Goal: Use online tool/utility: Utilize a website feature to perform a specific function

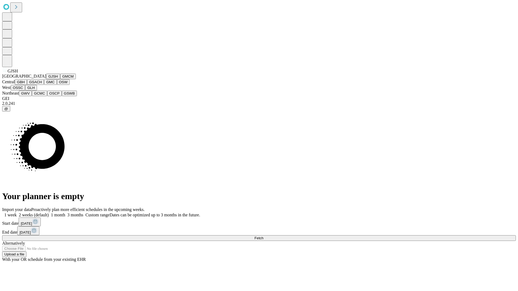
click at [46, 79] on button "GJSH" at bounding box center [53, 77] width 14 height 6
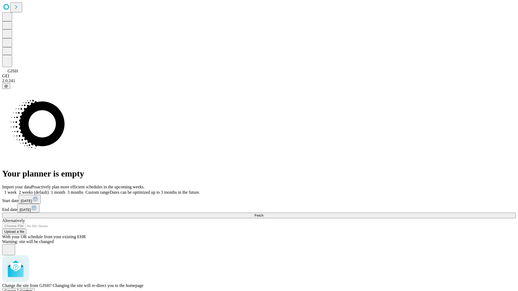
click at [33, 289] on span "Confirm" at bounding box center [26, 291] width 13 height 4
click at [17, 190] on label "1 week" at bounding box center [9, 192] width 15 height 5
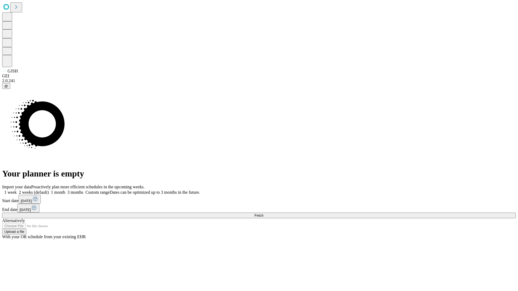
click at [263, 214] on span "Fetch" at bounding box center [258, 216] width 9 height 4
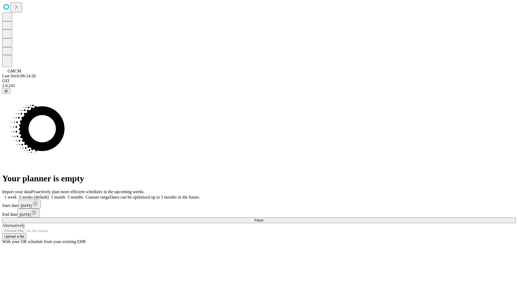
click at [17, 195] on label "1 week" at bounding box center [9, 197] width 15 height 5
click at [263, 218] on span "Fetch" at bounding box center [258, 220] width 9 height 4
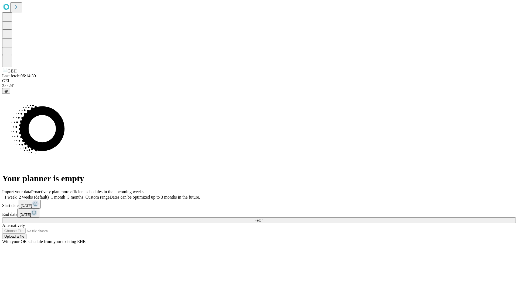
click at [17, 195] on label "1 week" at bounding box center [9, 197] width 15 height 5
click at [263, 218] on span "Fetch" at bounding box center [258, 220] width 9 height 4
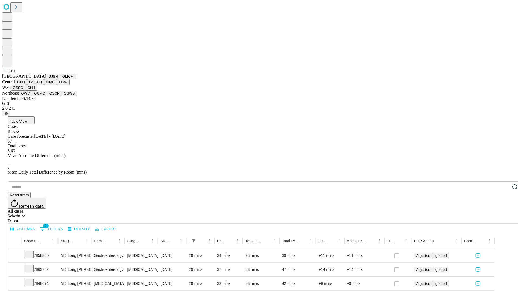
click at [42, 85] on button "GSACH" at bounding box center [35, 82] width 17 height 6
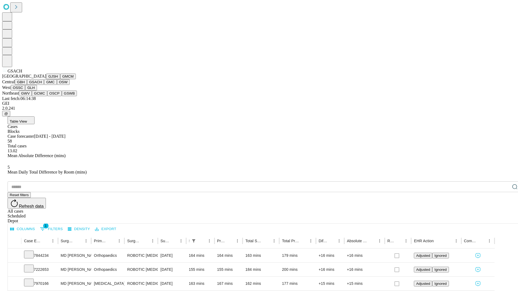
click at [44, 85] on button "GMC" at bounding box center [50, 82] width 13 height 6
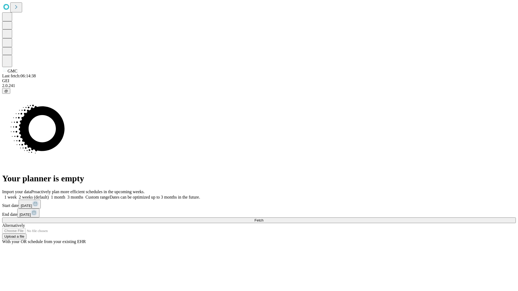
click at [17, 195] on label "1 week" at bounding box center [9, 197] width 15 height 5
click at [263, 218] on span "Fetch" at bounding box center [258, 220] width 9 height 4
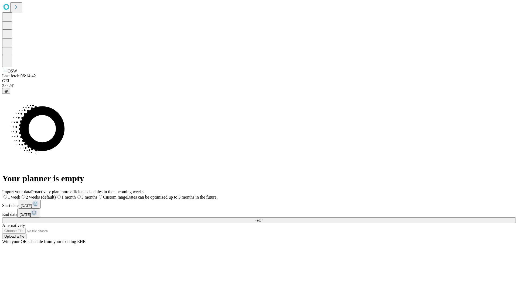
click at [20, 195] on label "1 week" at bounding box center [11, 197] width 18 height 5
click at [263, 218] on span "Fetch" at bounding box center [258, 220] width 9 height 4
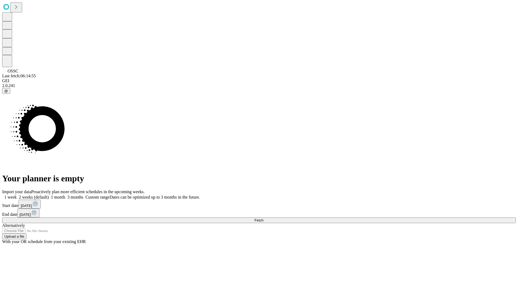
click at [17, 195] on label "1 week" at bounding box center [9, 197] width 15 height 5
click at [263, 218] on span "Fetch" at bounding box center [258, 220] width 9 height 4
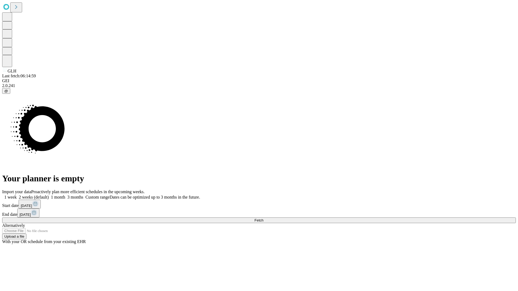
click at [17, 195] on label "1 week" at bounding box center [9, 197] width 15 height 5
click at [263, 218] on span "Fetch" at bounding box center [258, 220] width 9 height 4
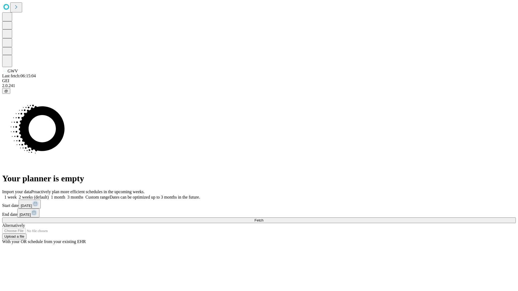
click at [17, 195] on label "1 week" at bounding box center [9, 197] width 15 height 5
click at [263, 218] on span "Fetch" at bounding box center [258, 220] width 9 height 4
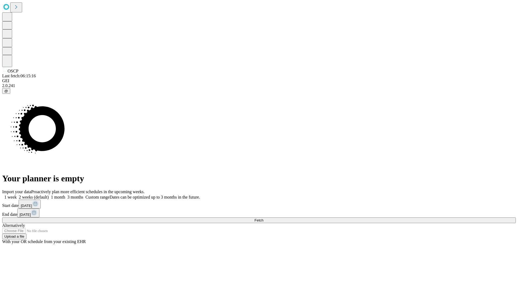
click at [17, 195] on label "1 week" at bounding box center [9, 197] width 15 height 5
click at [263, 218] on span "Fetch" at bounding box center [258, 220] width 9 height 4
